Goal: Task Accomplishment & Management: Complete application form

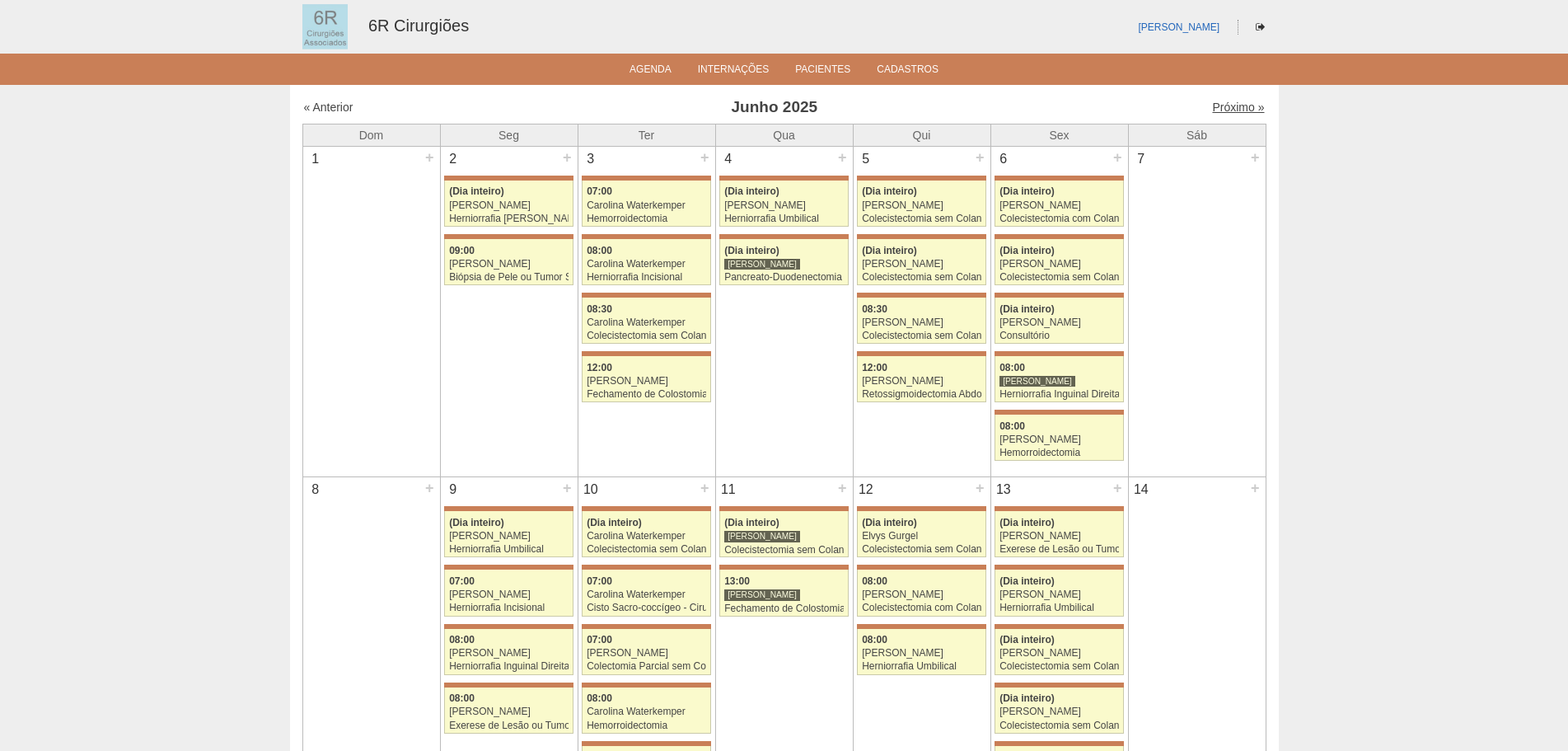
click at [1212, 108] on link "Próximo »" at bounding box center [1238, 106] width 52 height 13
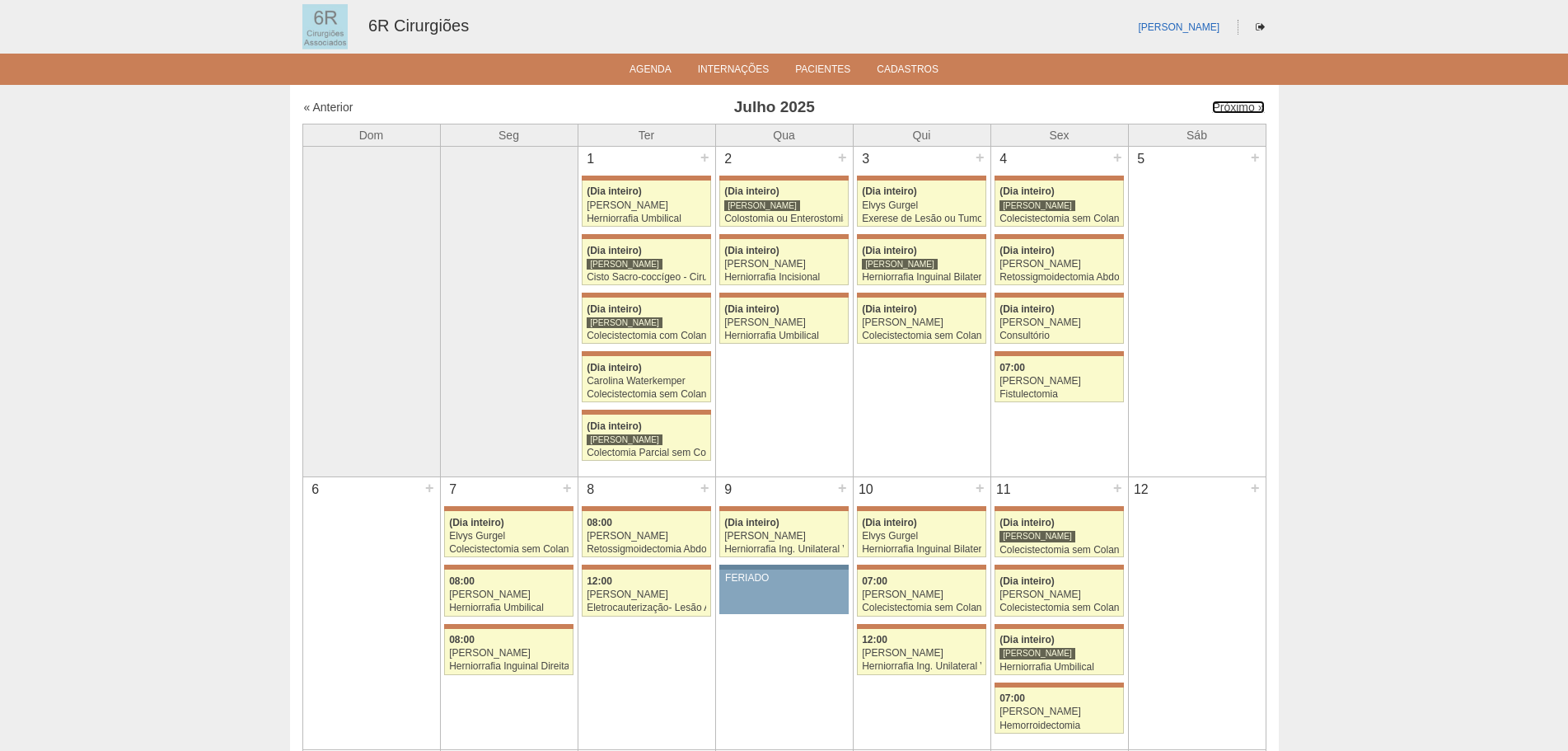
click at [1212, 108] on link "Próximo »" at bounding box center [1238, 106] width 52 height 13
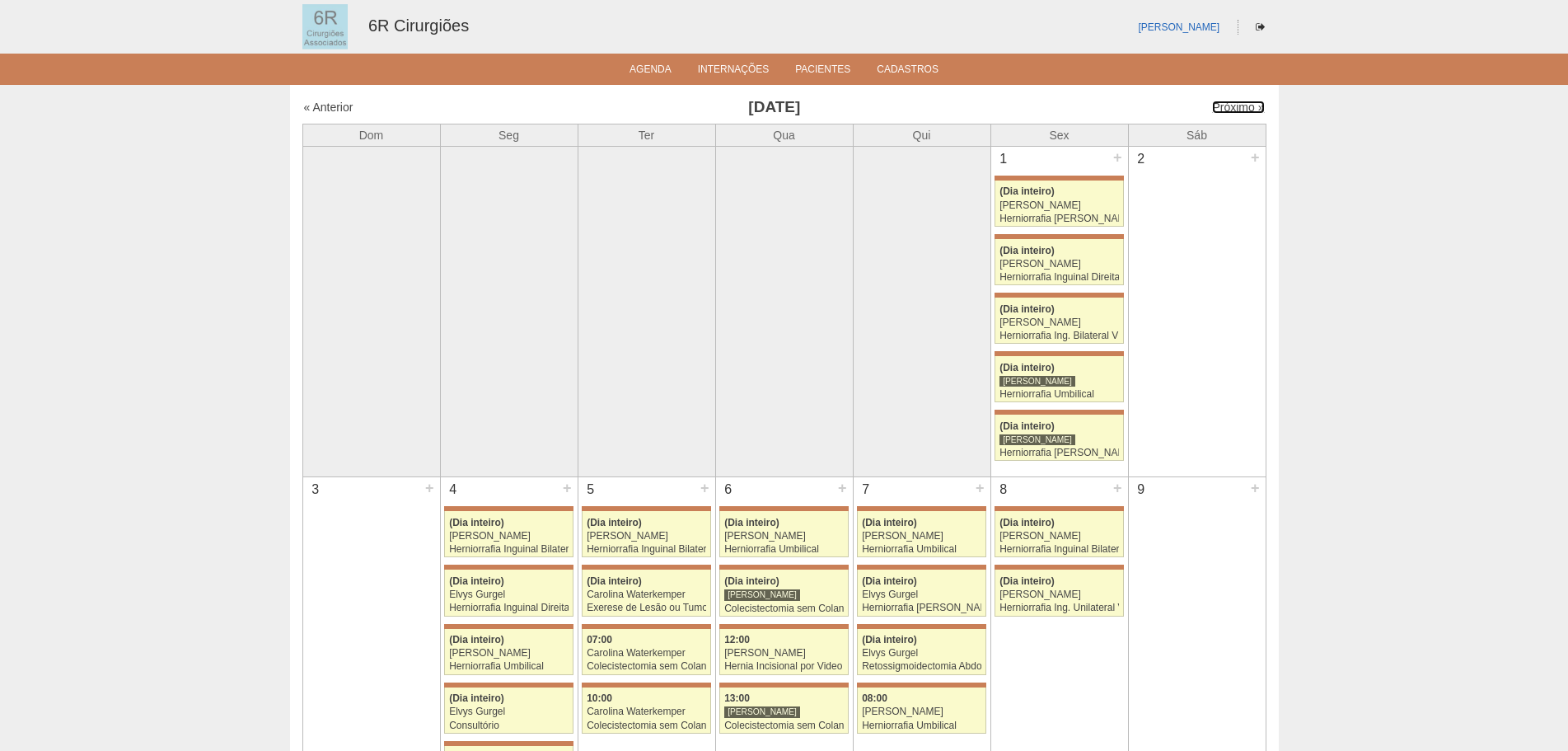
click at [1212, 108] on link "Próximo »" at bounding box center [1238, 106] width 52 height 13
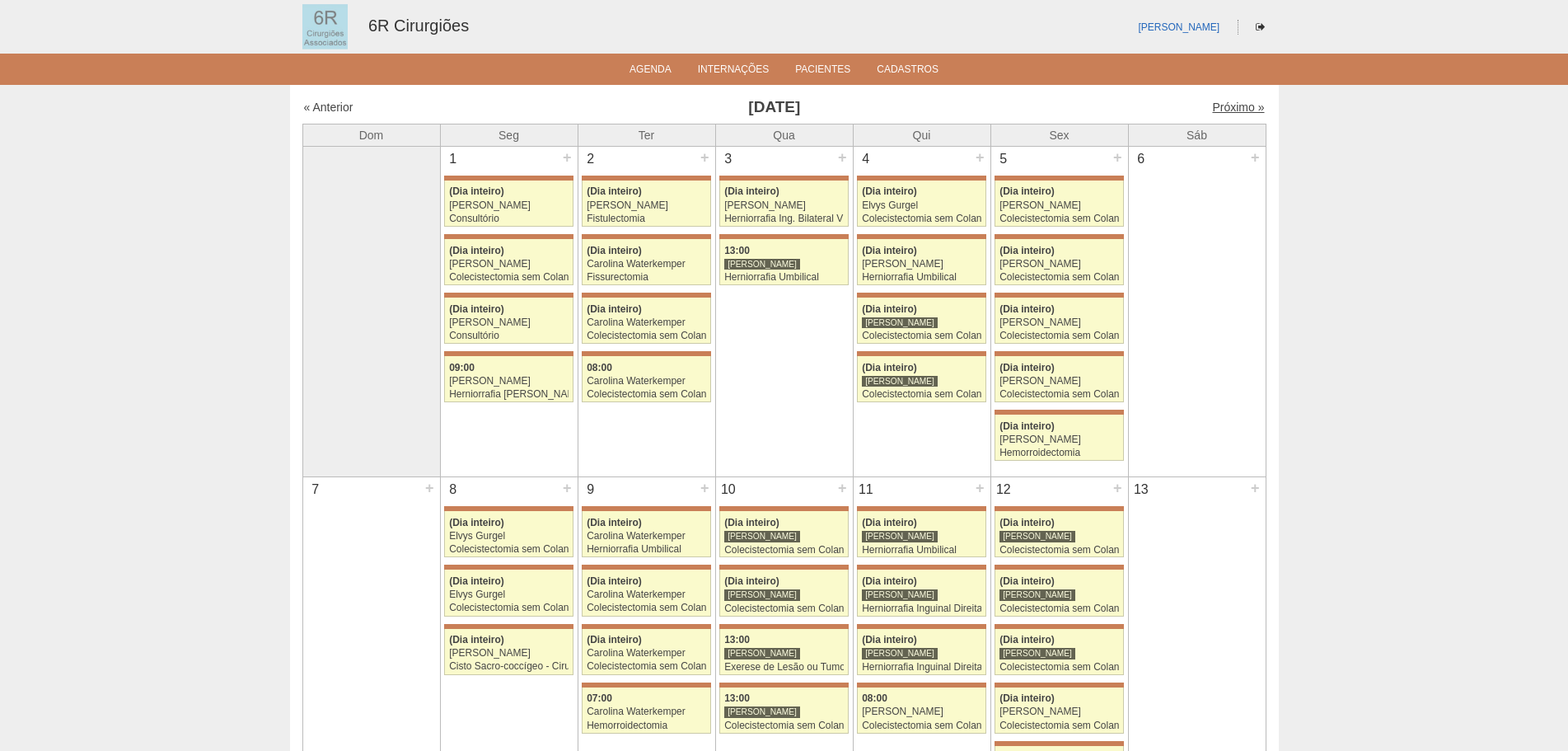
click at [1239, 113] on link "Próximo »" at bounding box center [1238, 106] width 52 height 13
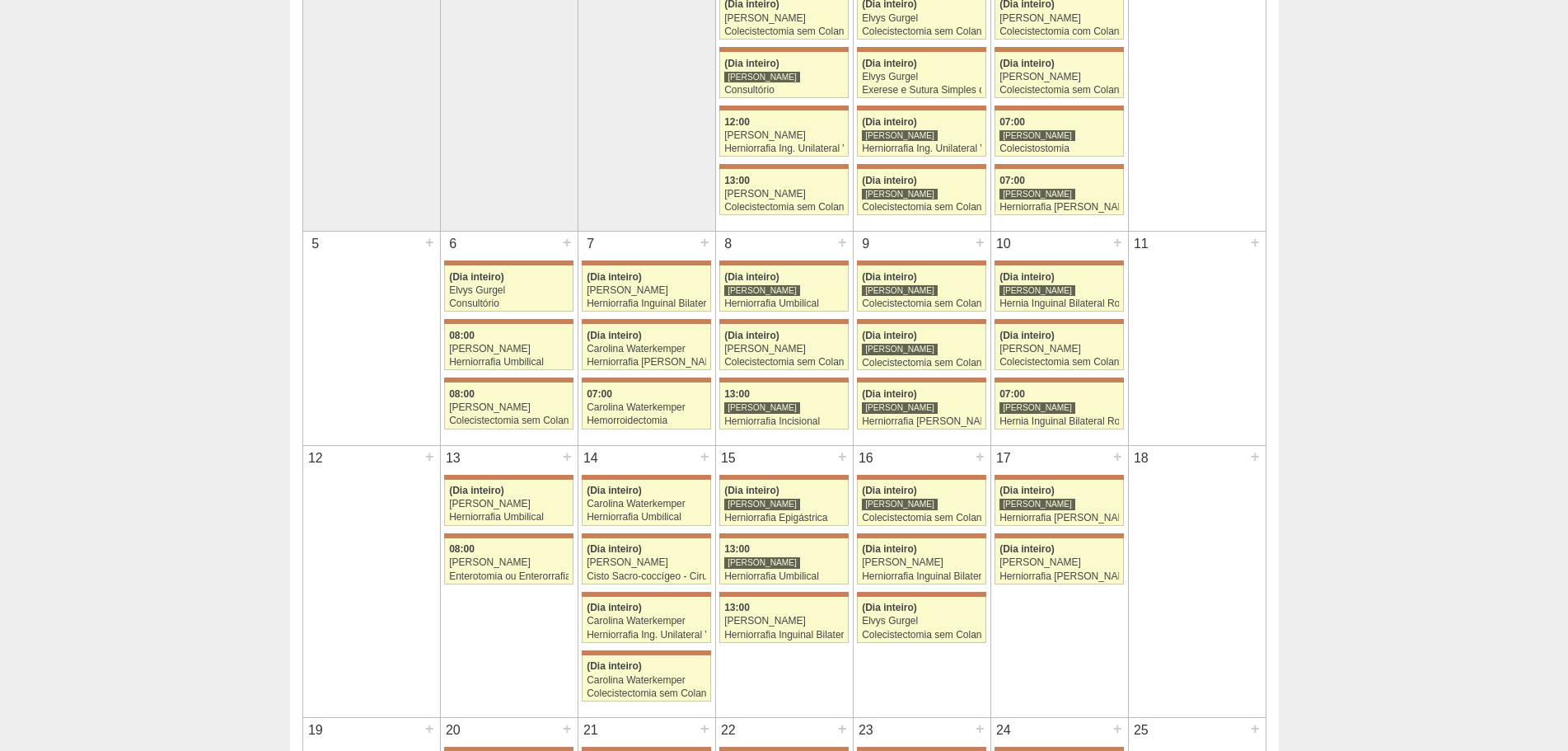
scroll to position [165, 0]
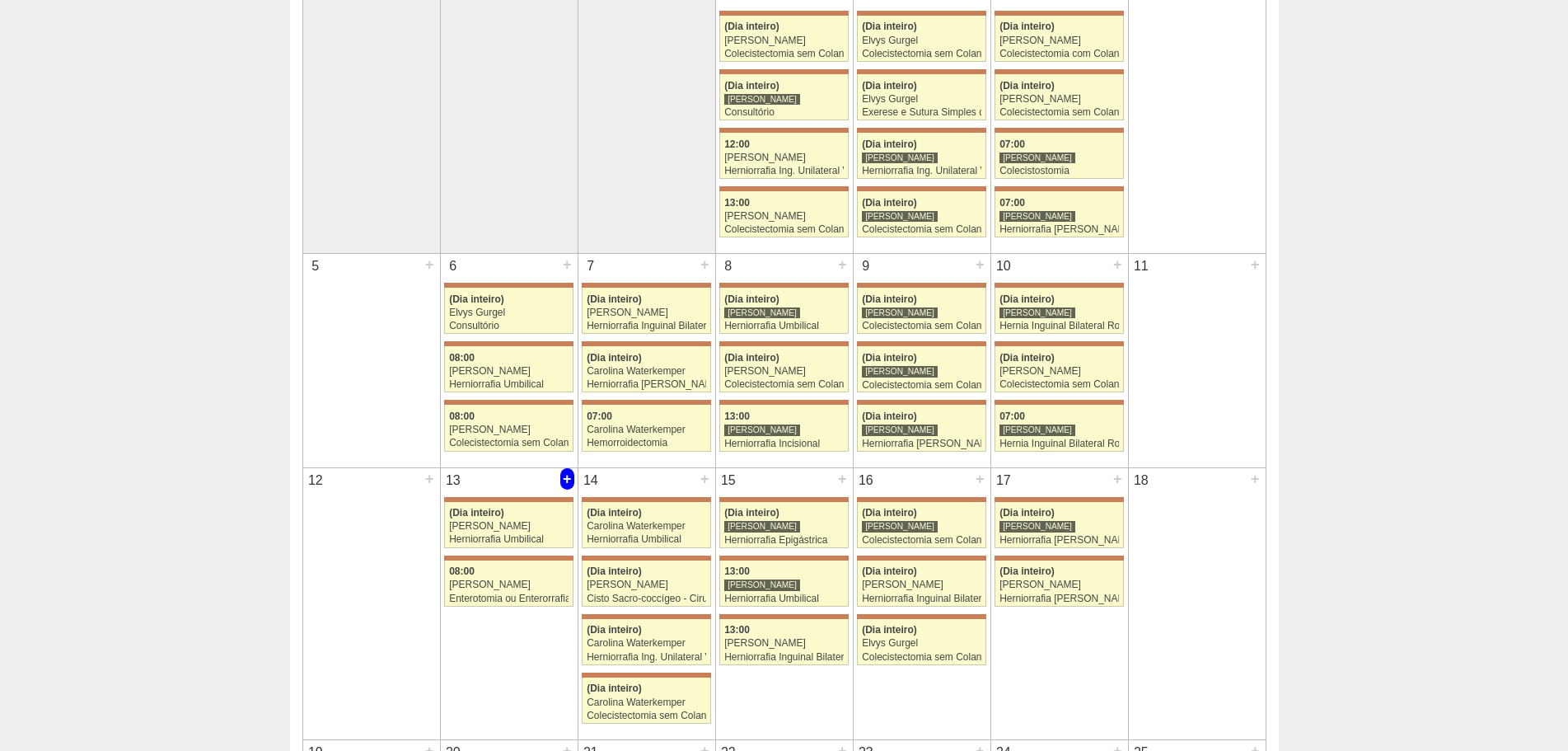
click at [564, 486] on div "+" at bounding box center [567, 479] width 14 height 22
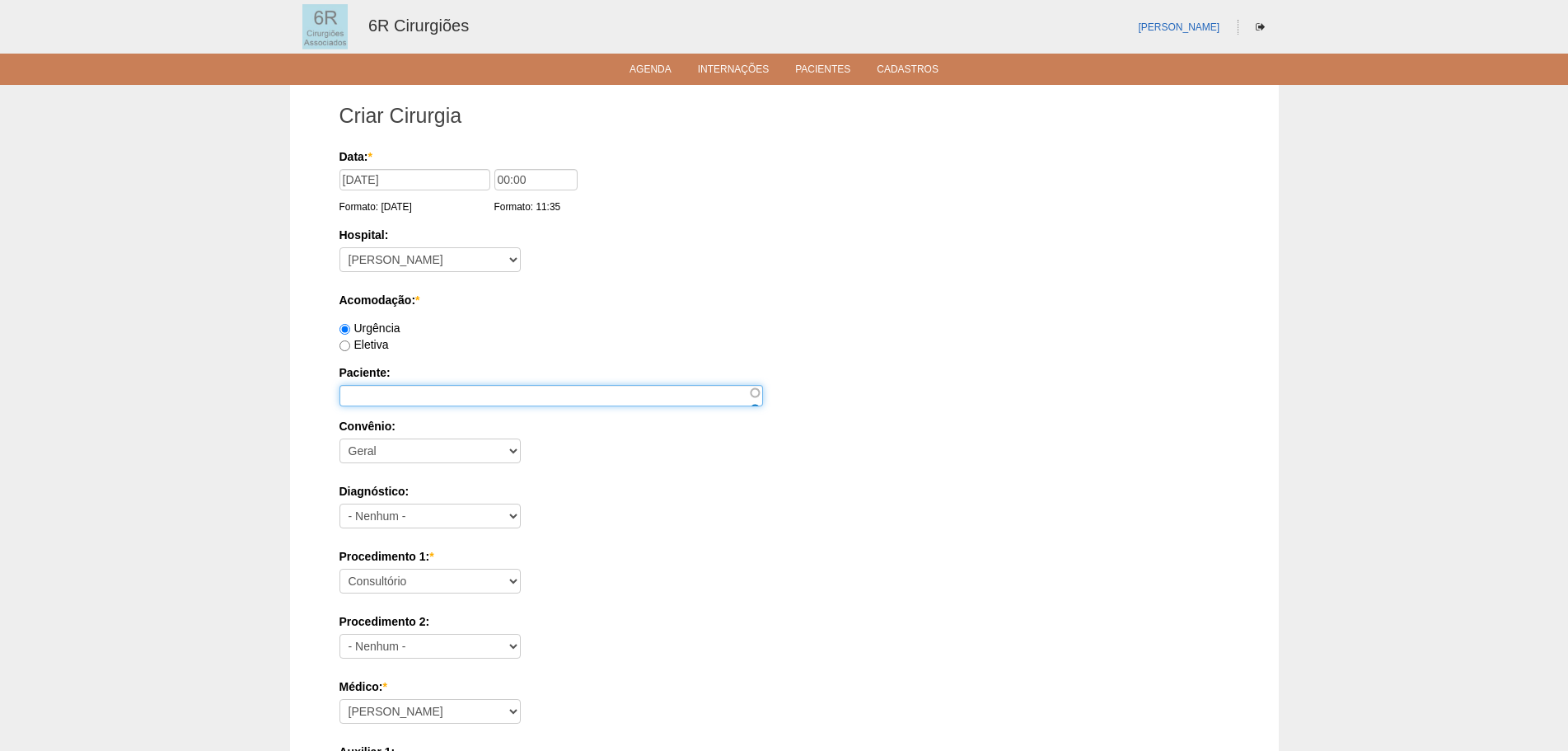
click at [392, 388] on input "Paciente:" at bounding box center [551, 395] width 423 height 22
paste input "[PERSON_NAME]"
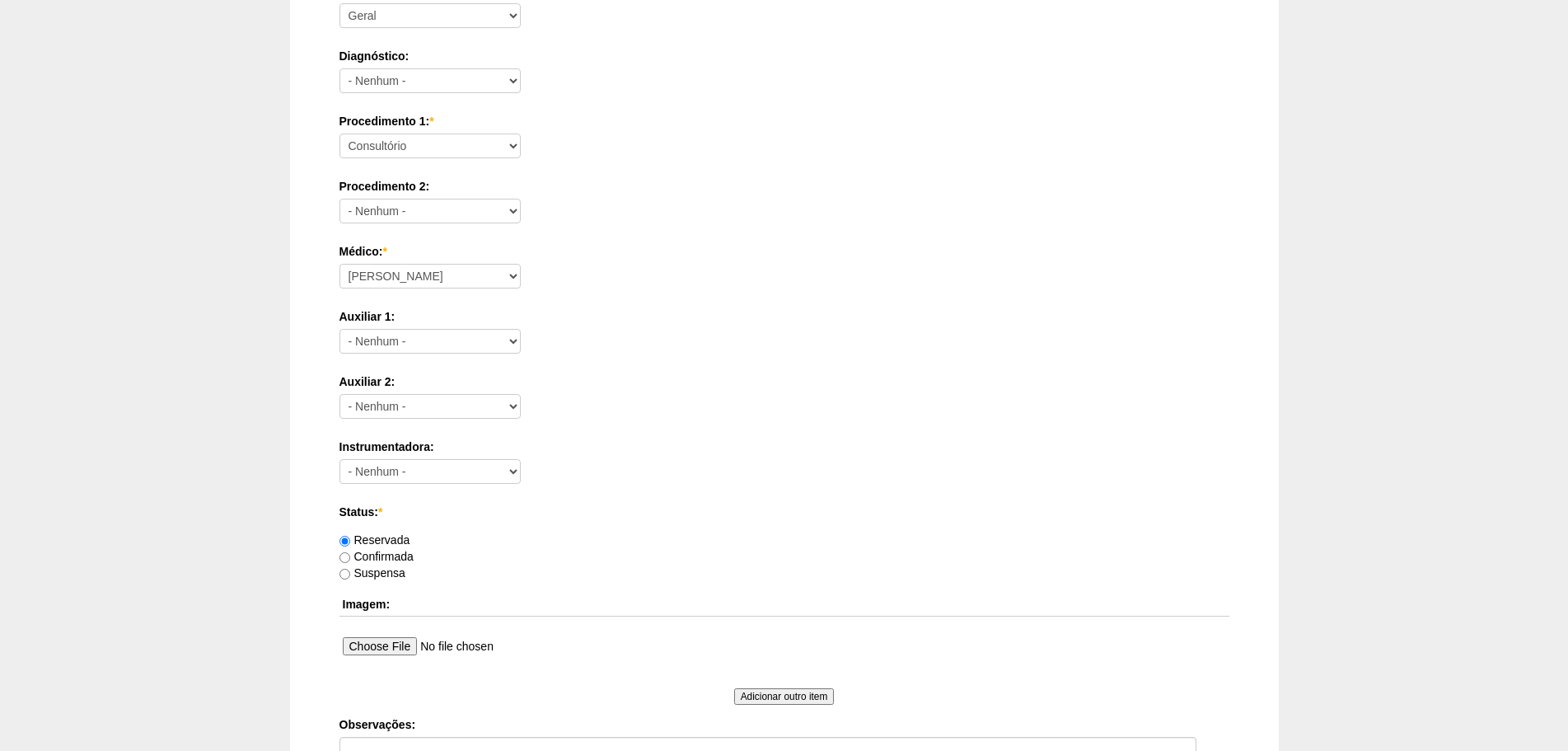
scroll to position [330, 0]
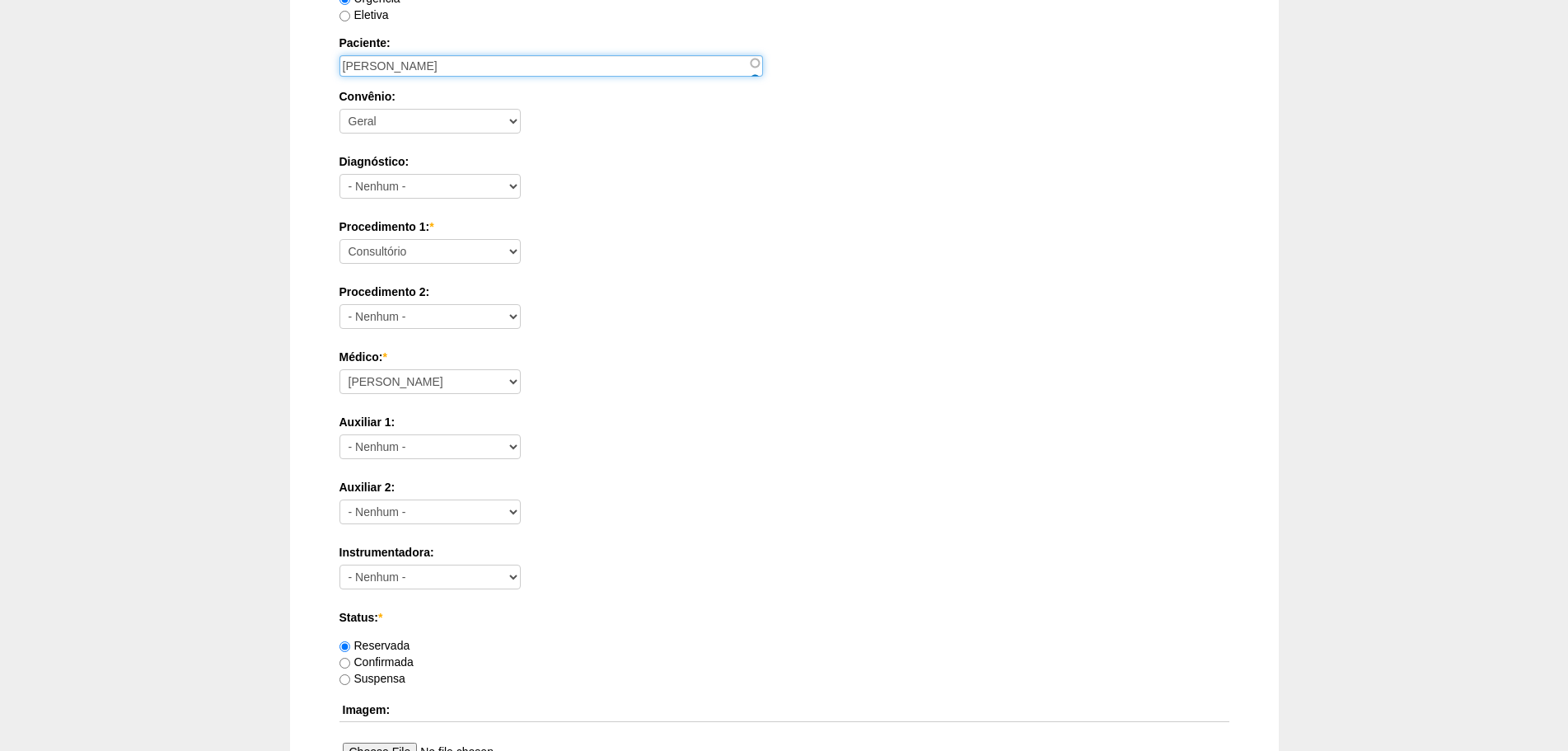
type input "[PERSON_NAME]"
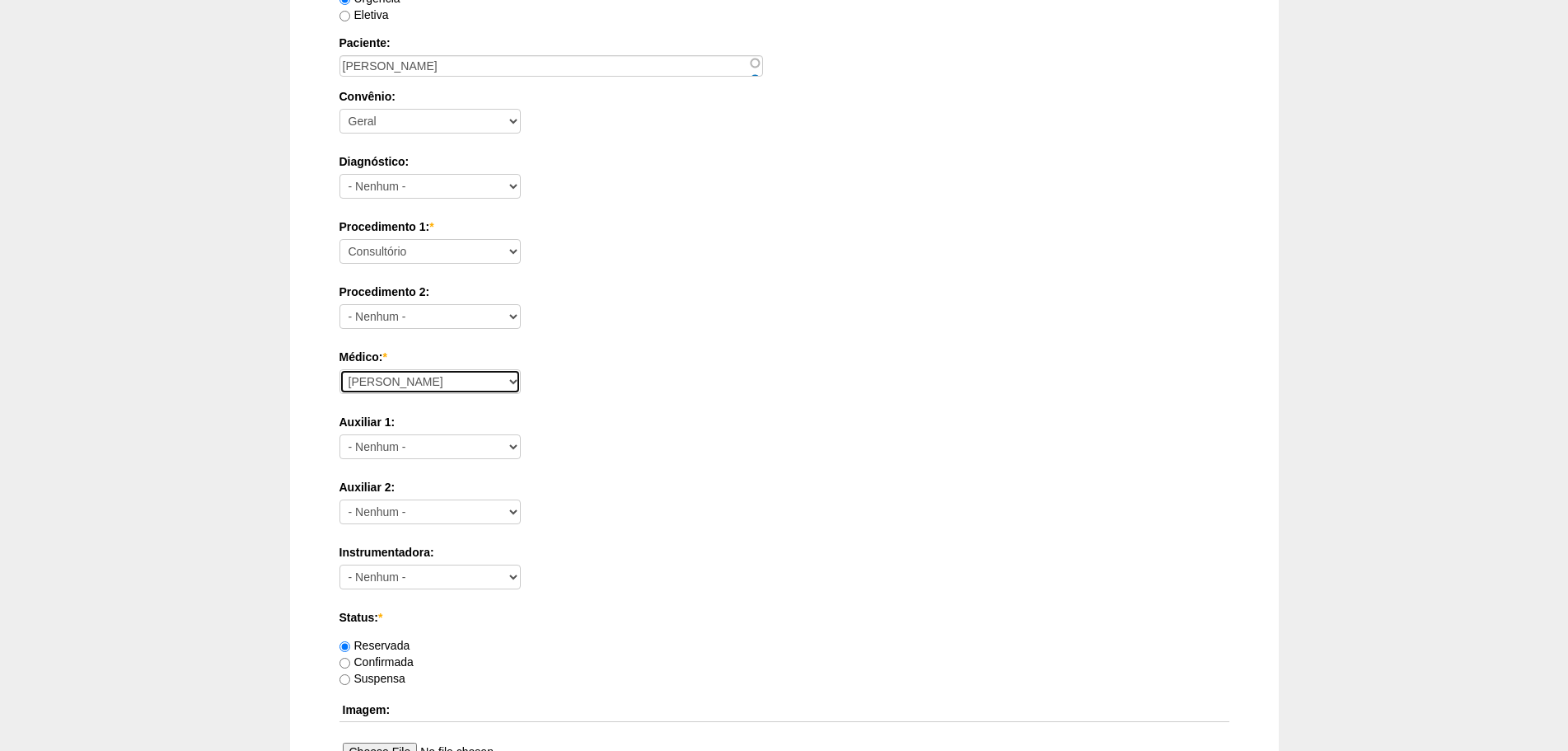
click at [402, 389] on select "Aline Zanon Bariatricas Bruno Bulisani Bruno Oliveira Carolina Waterkemper Elvy…" at bounding box center [430, 381] width 181 height 25
select select "72"
click at [340, 370] on select "Aline Zanon Bariatricas Bruno Bulisani Bruno Oliveira Carolina Waterkemper Elvy…" at bounding box center [430, 381] width 181 height 25
click at [449, 258] on select "Consultório Abscesso Hepático - Drenagem Abscesso perianal Amputação Abdômino P…" at bounding box center [430, 251] width 181 height 25
select select "66565"
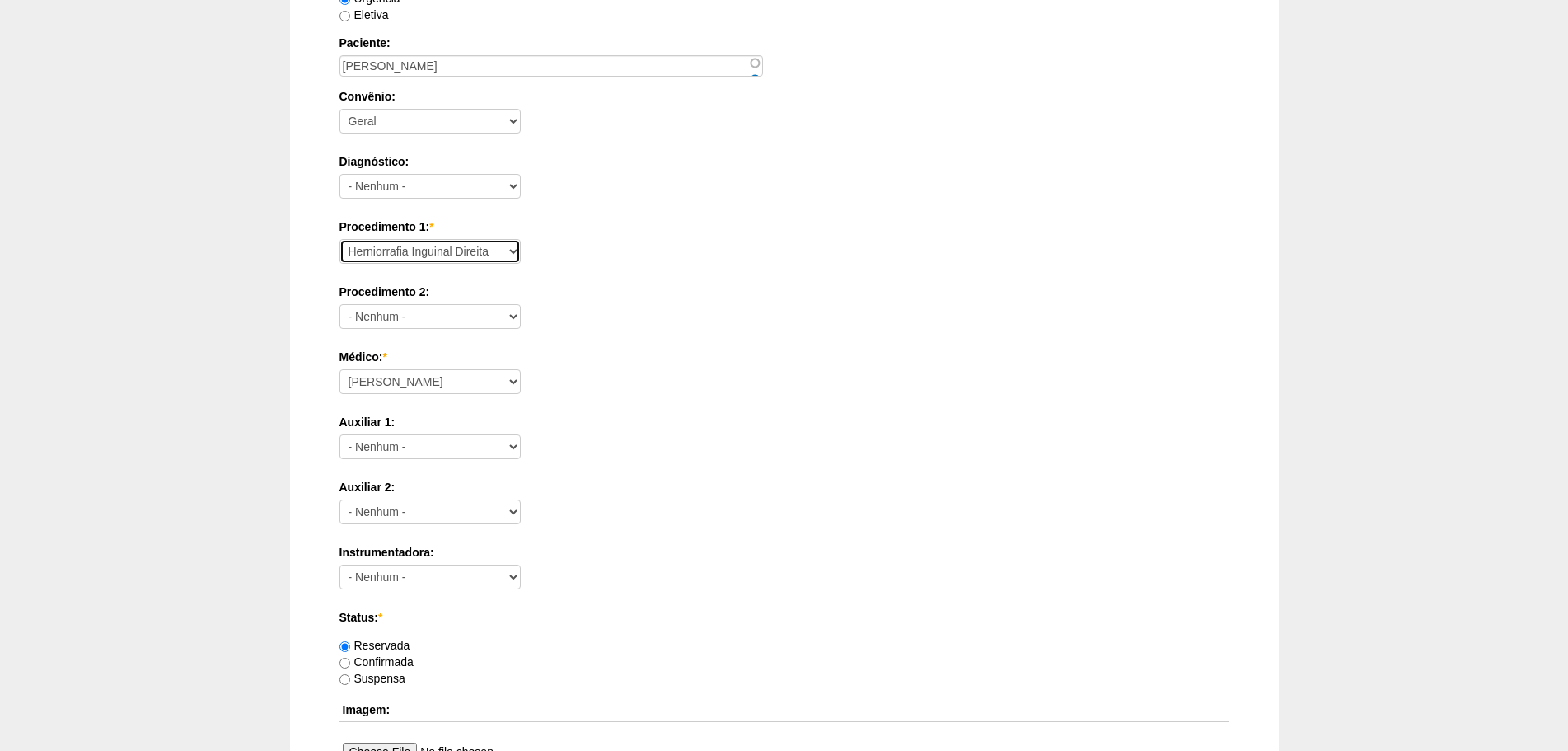
click at [340, 239] on select "Consultório Abscesso Hepático - Drenagem Abscesso perianal Amputação Abdômino P…" at bounding box center [430, 251] width 181 height 25
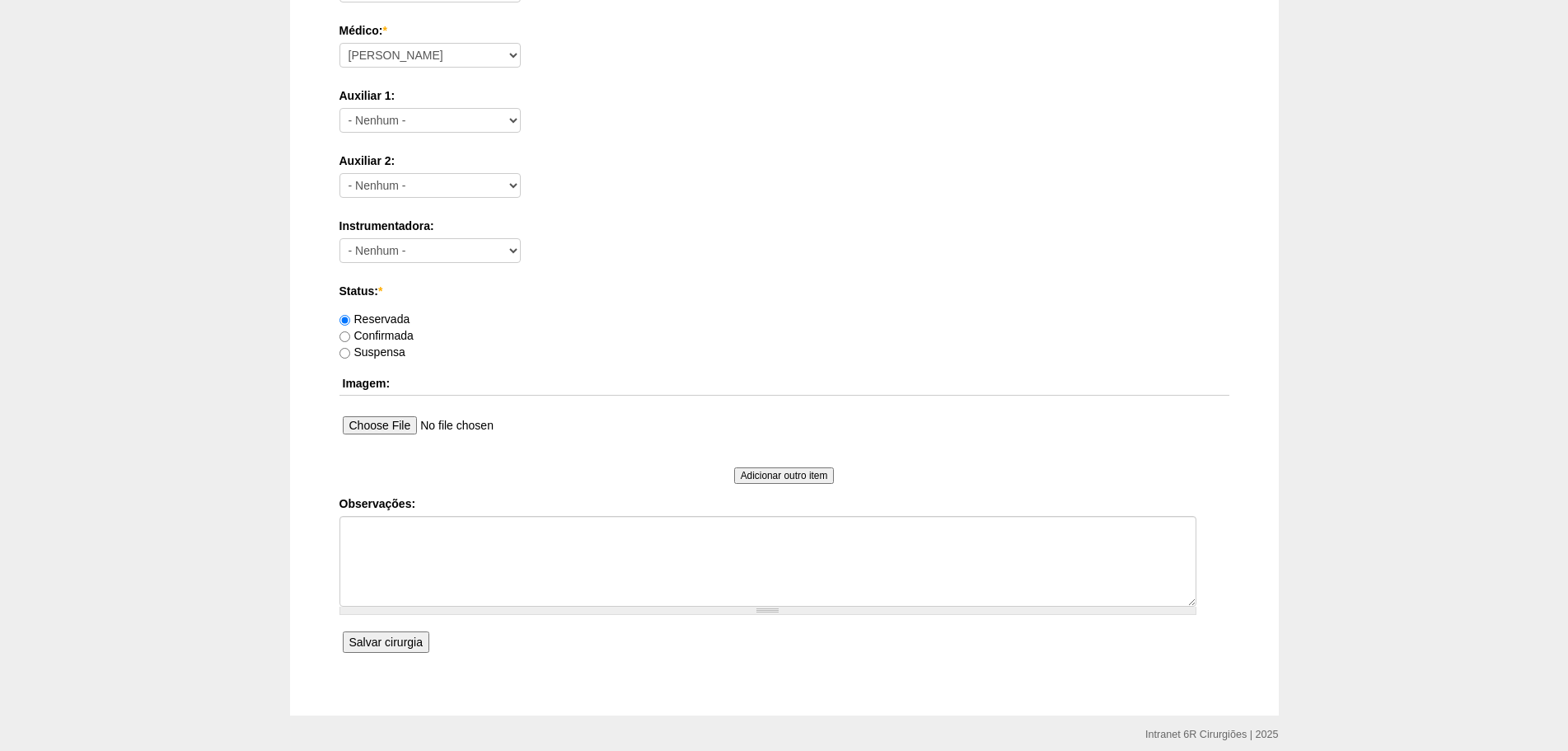
scroll to position [720, 0]
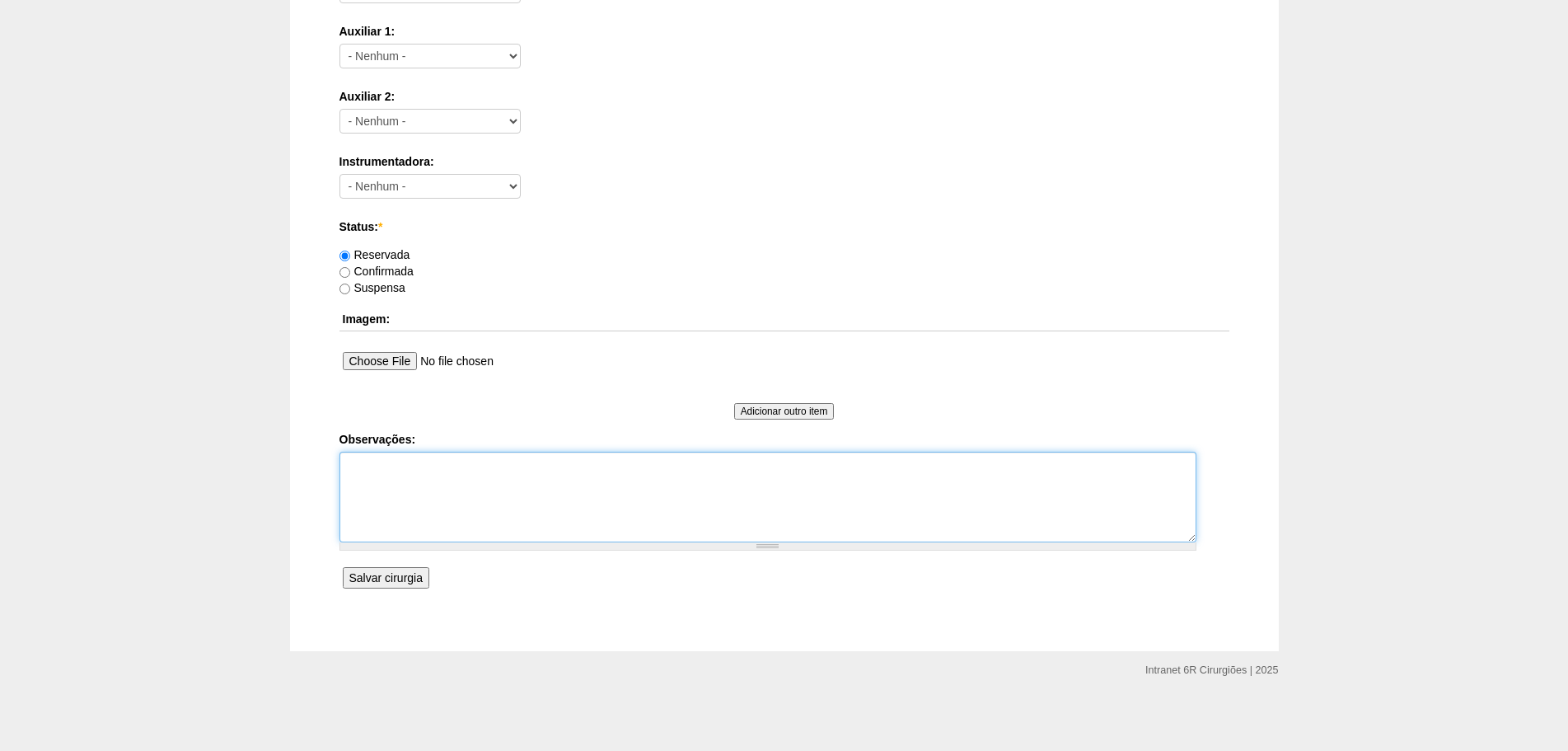
click at [438, 524] on textarea "Observações:" at bounding box center [768, 496] width 858 height 90
click at [678, 499] on textarea "HID ATLETA DE FUTEBOL PROFISSIONAL TENTAR NÃO REMARCAR, ESTARÁ EM PRÉ TEMPORADA" at bounding box center [768, 496] width 858 height 90
click at [678, 499] on textarea "HID ATLETA DE FUTEBOL PROFISSIONAL TENTAR NÃO REMARCAR, ESTARÁ EM PRÉ TEMPORADA…" at bounding box center [768, 496] width 858 height 90
type textarea "HID ATLETA DE FUTEBOL PROFISSIONAL TENTAR NÃO REMARCAR, ESTARÁ EM PRÉ TEMPORADA…"
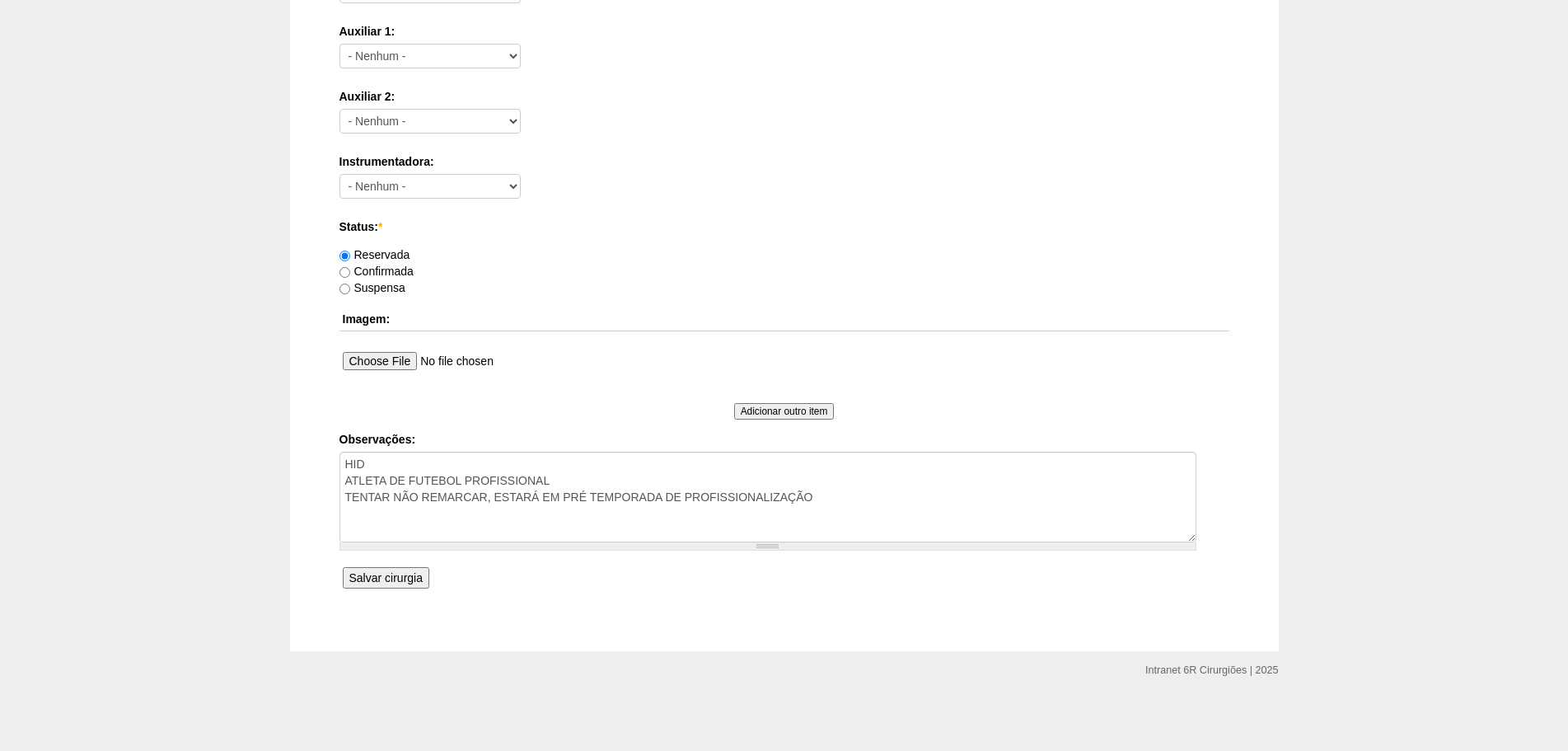
click at [395, 583] on input "Salvar cirurgia" at bounding box center [386, 578] width 86 height 22
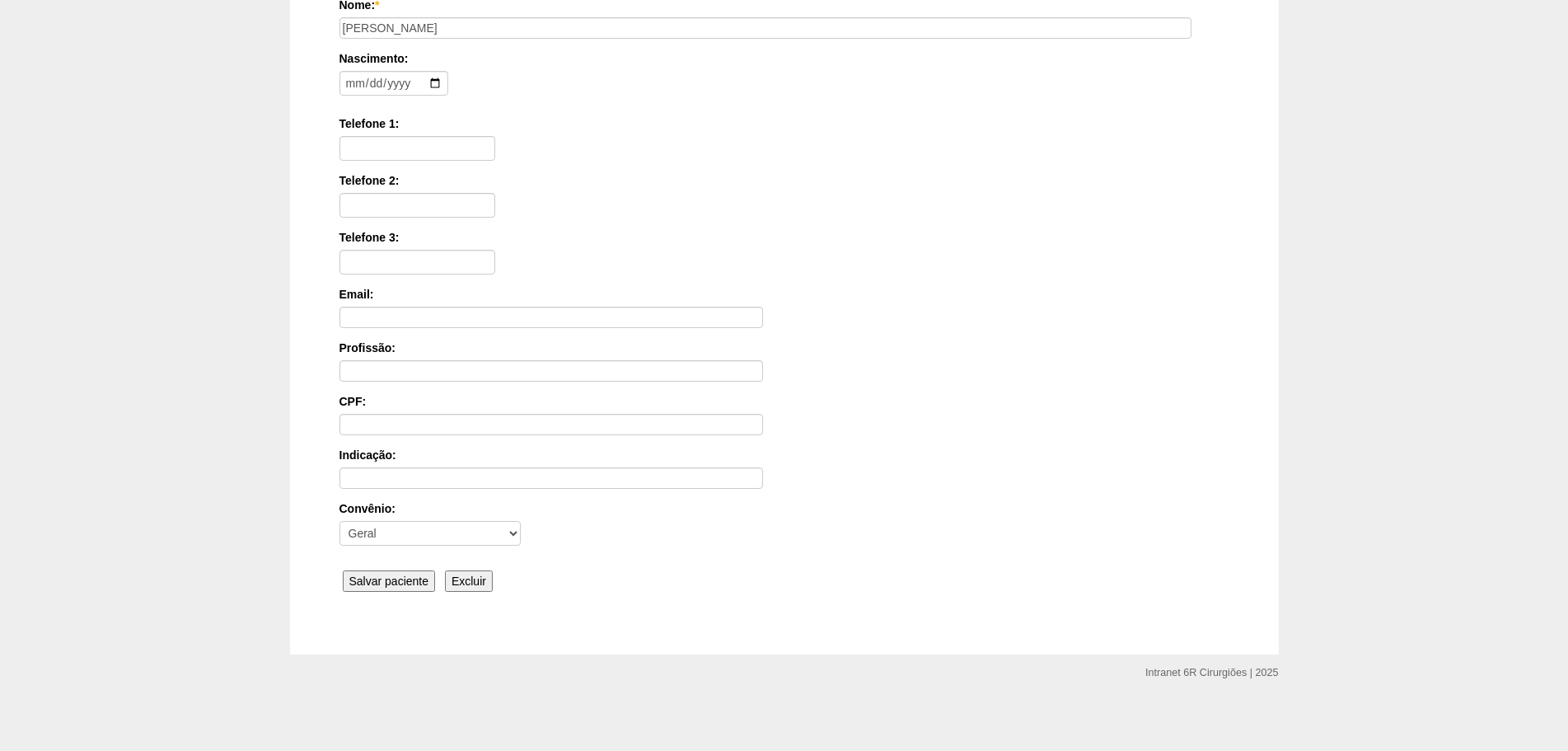
scroll to position [255, 0]
click at [398, 565] on div "Nome: * [PERSON_NAME] Nascimento: Formato: [DATE] Telefone 1: Telefone 2: Telef…" at bounding box center [785, 293] width 890 height 600
click at [396, 583] on input "Salvar paciente" at bounding box center [390, 578] width 93 height 22
